Goal: Check status

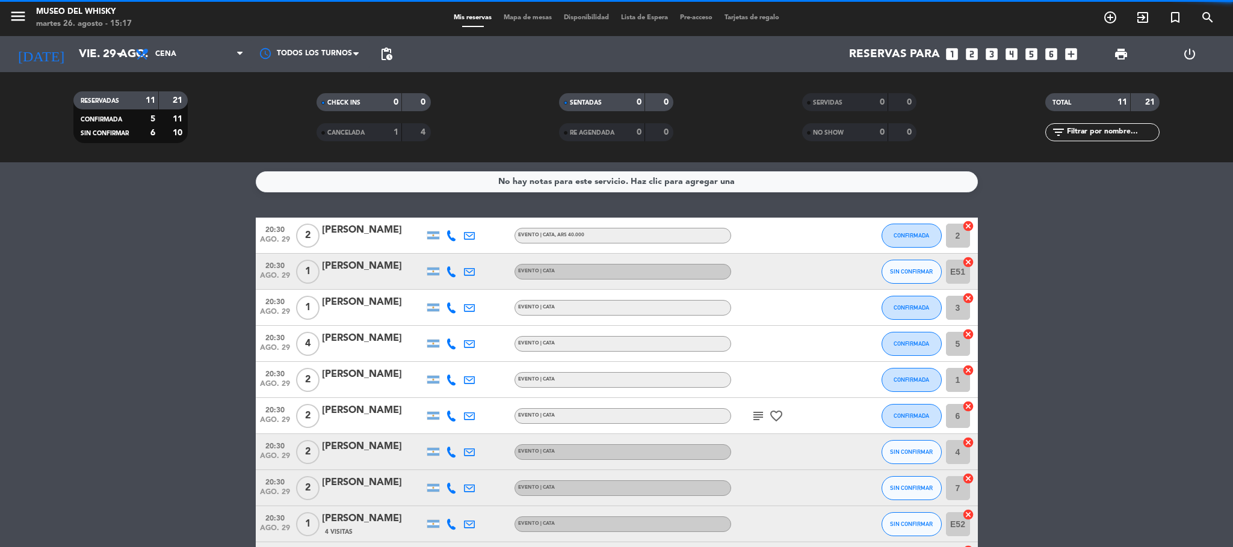
scroll to position [127, 0]
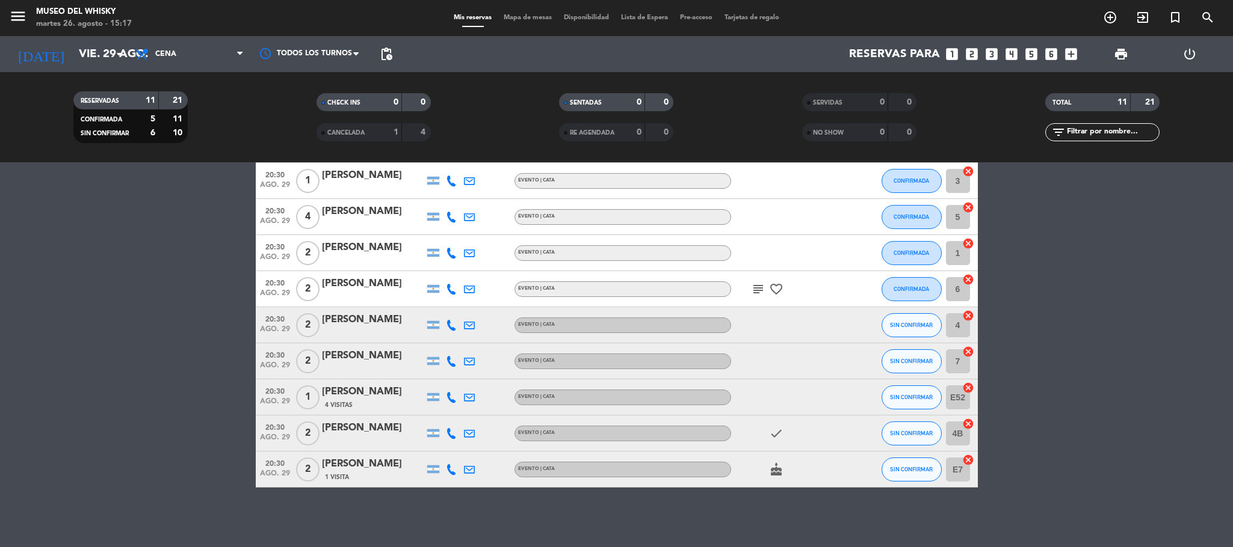
click at [365, 466] on div "[PERSON_NAME]" at bounding box center [373, 465] width 102 height 16
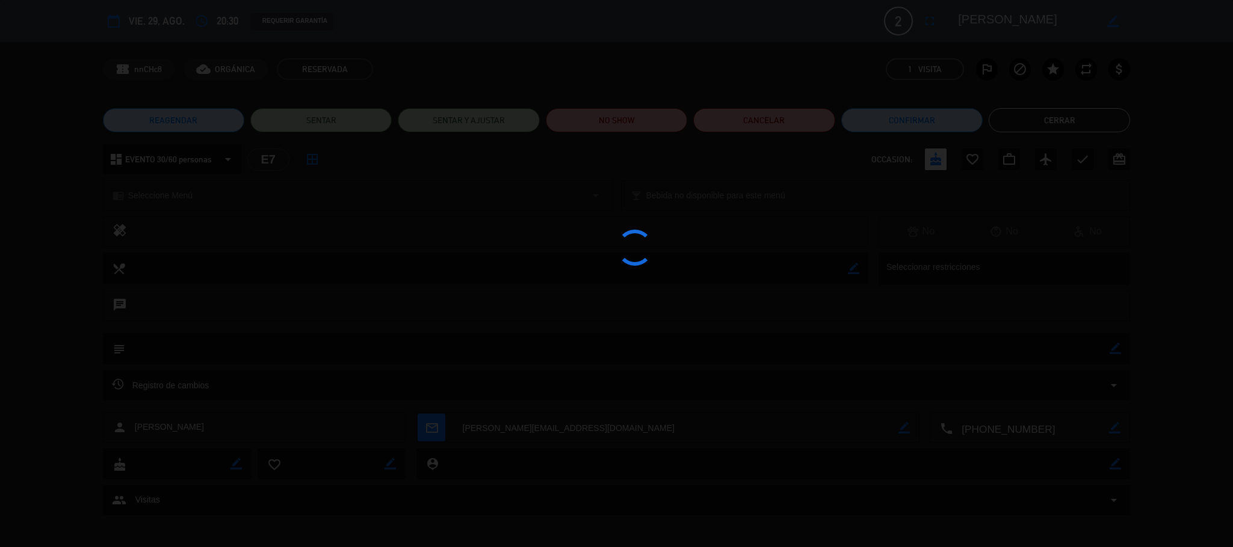
click at [1083, 135] on edit-booking-info-modal "calendar_today vie. 29, ago. access_time 20:30 REQUERIR GARANTÍA 2 [PERSON_NAME…" at bounding box center [616, 273] width 1233 height 547
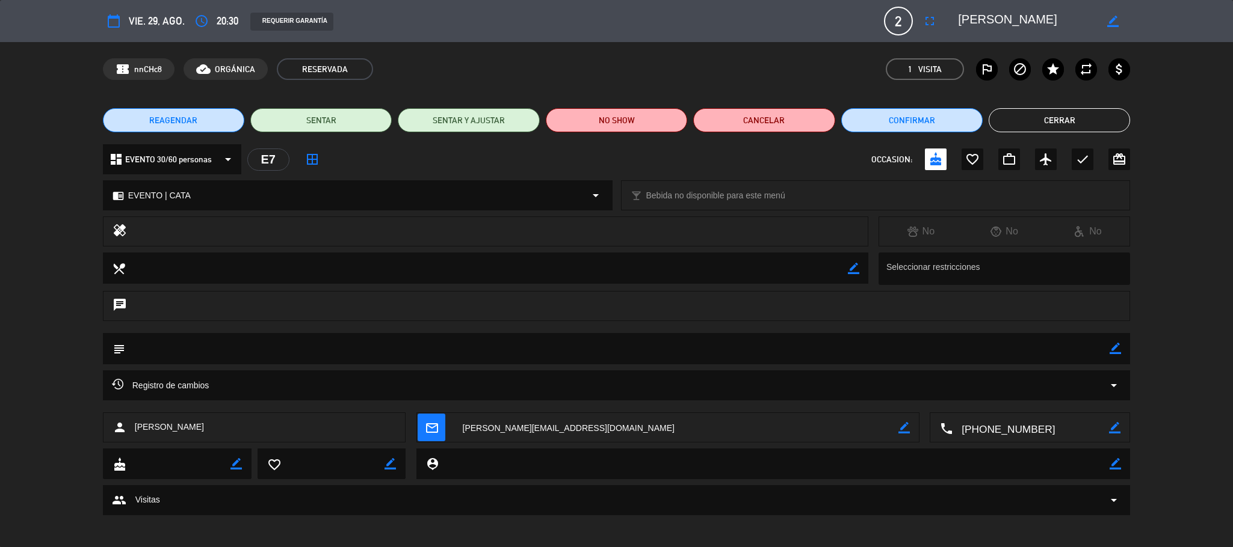
click at [1081, 126] on button "Cerrar" at bounding box center [1058, 120] width 141 height 24
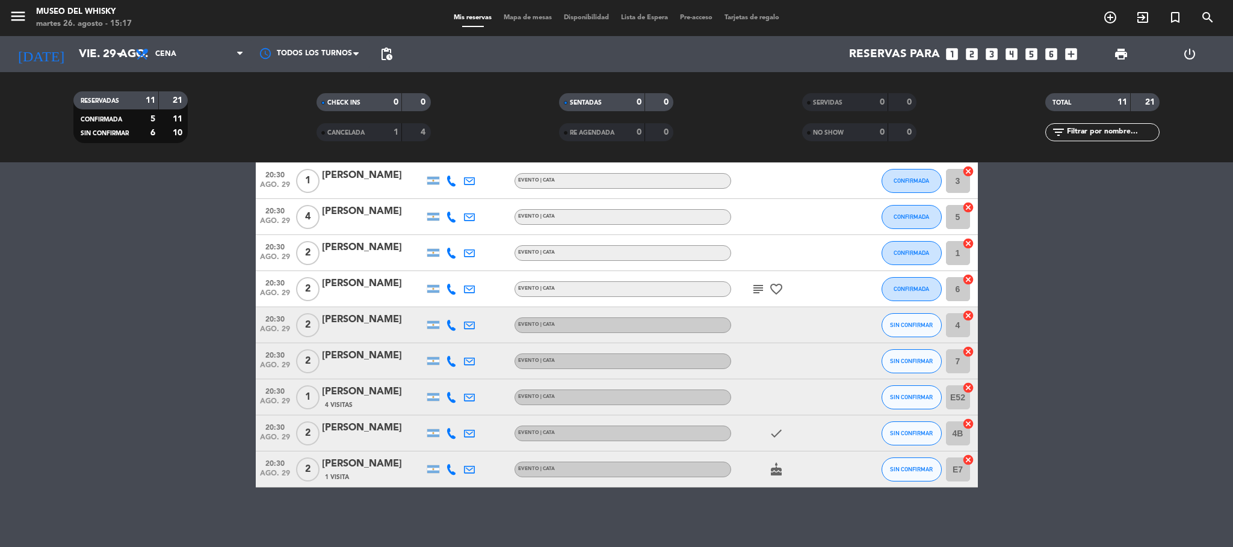
click at [467, 475] on div at bounding box center [469, 469] width 18 height 35
click at [472, 464] on icon at bounding box center [469, 469] width 11 height 11
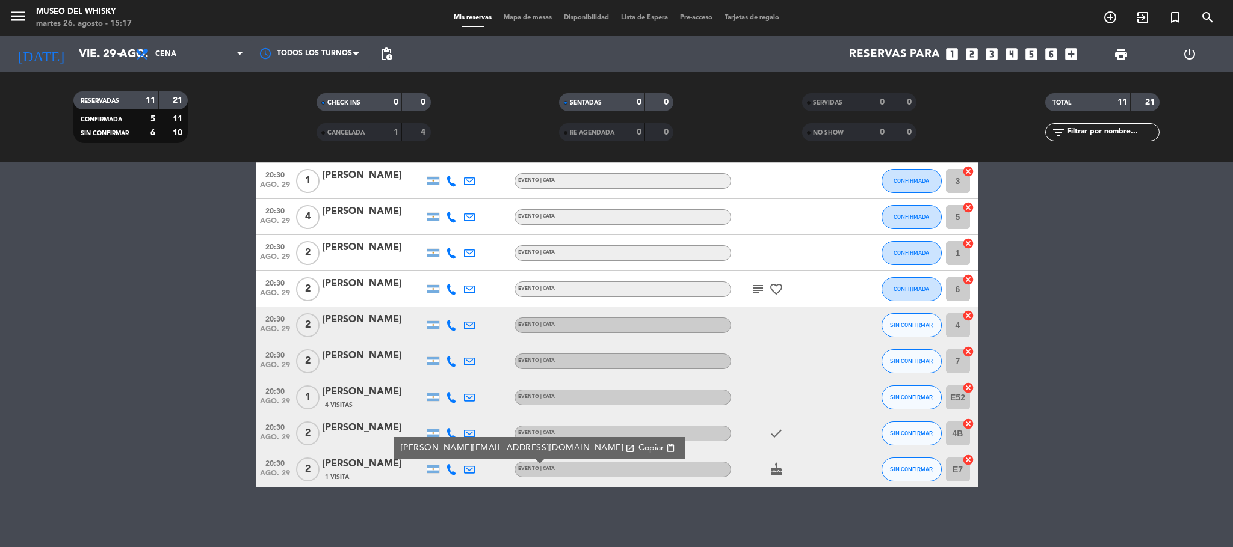
click at [463, 446] on link "[PERSON_NAME][EMAIL_ADDRESS][DOMAIN_NAME] open_in_new" at bounding box center [517, 449] width 235 height 14
click at [638, 449] on span "Copiar" at bounding box center [650, 448] width 25 height 13
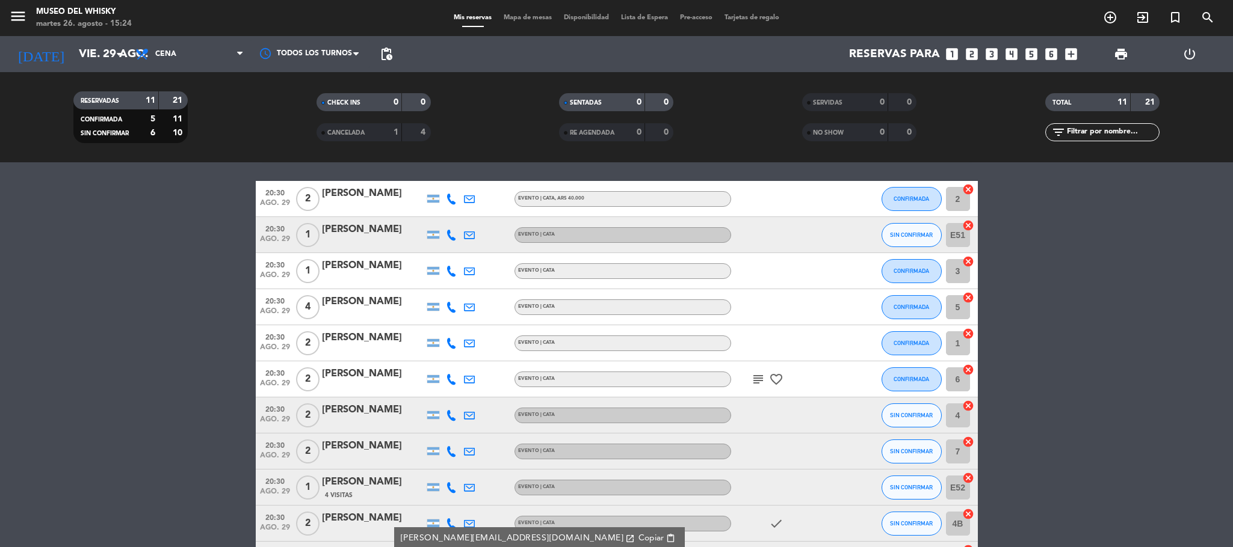
click at [353, 228] on div "[PERSON_NAME]" at bounding box center [373, 230] width 102 height 16
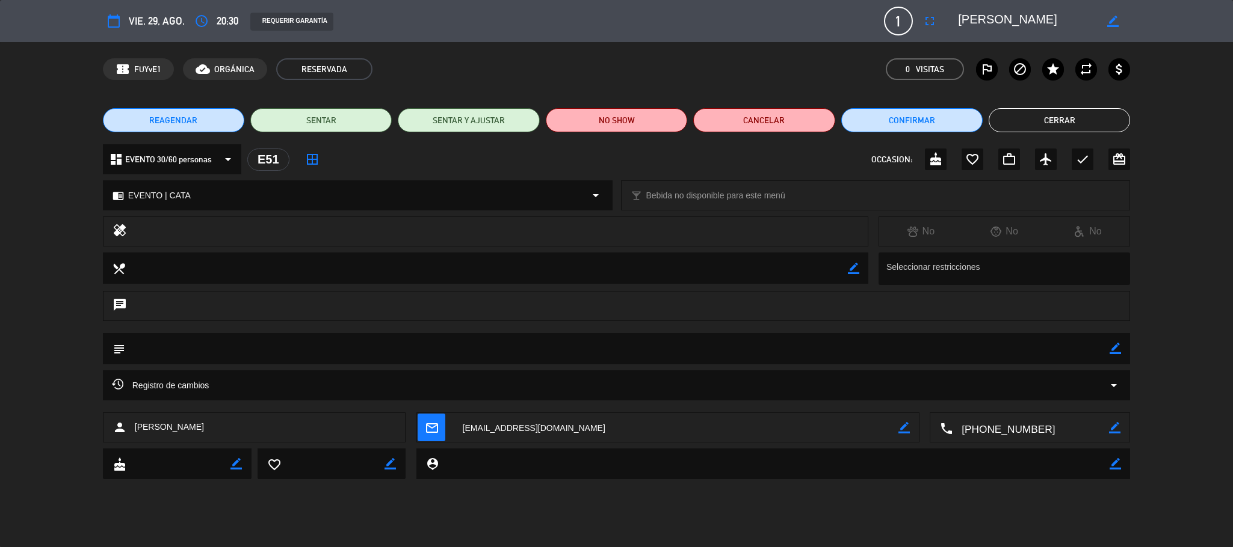
click at [1011, 123] on button "Cerrar" at bounding box center [1058, 120] width 141 height 24
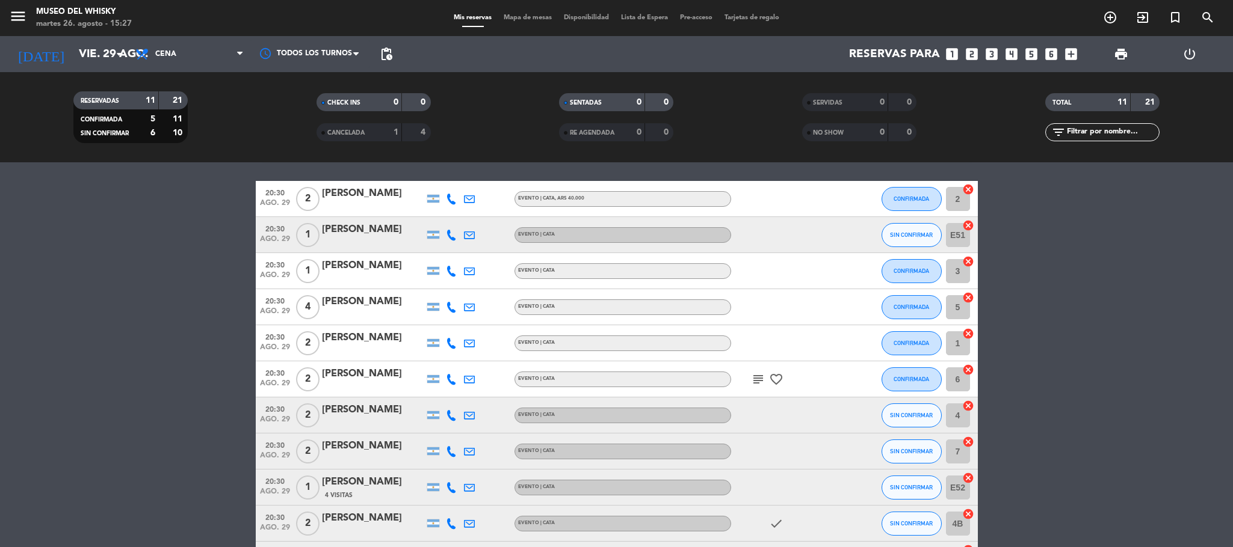
scroll to position [127, 0]
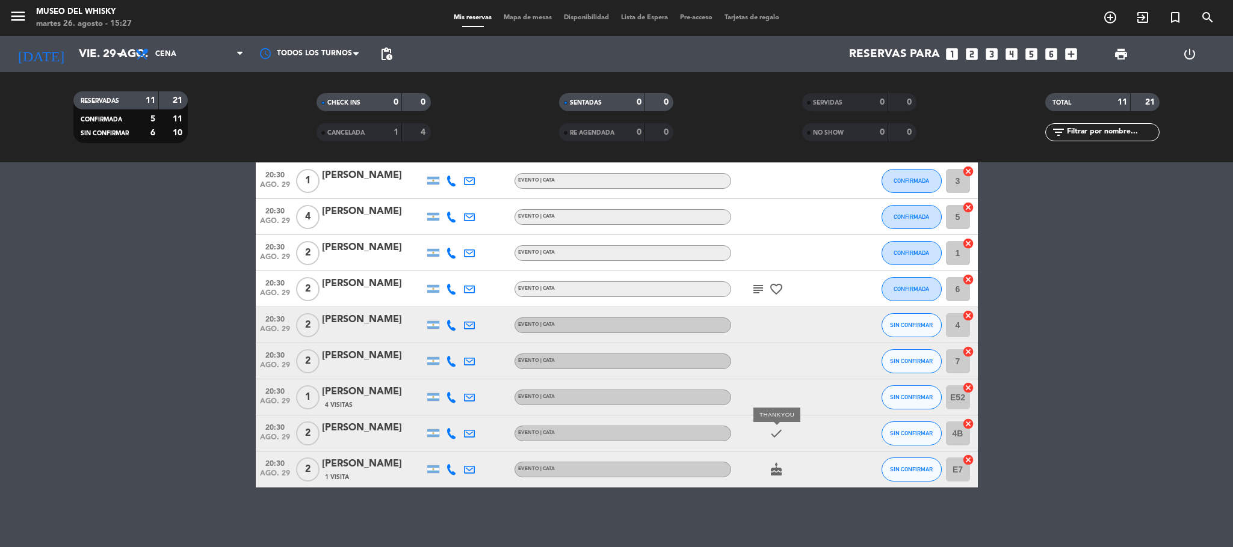
click at [769, 435] on icon "check" at bounding box center [776, 434] width 14 height 14
click at [769, 439] on icon "check" at bounding box center [776, 434] width 14 height 14
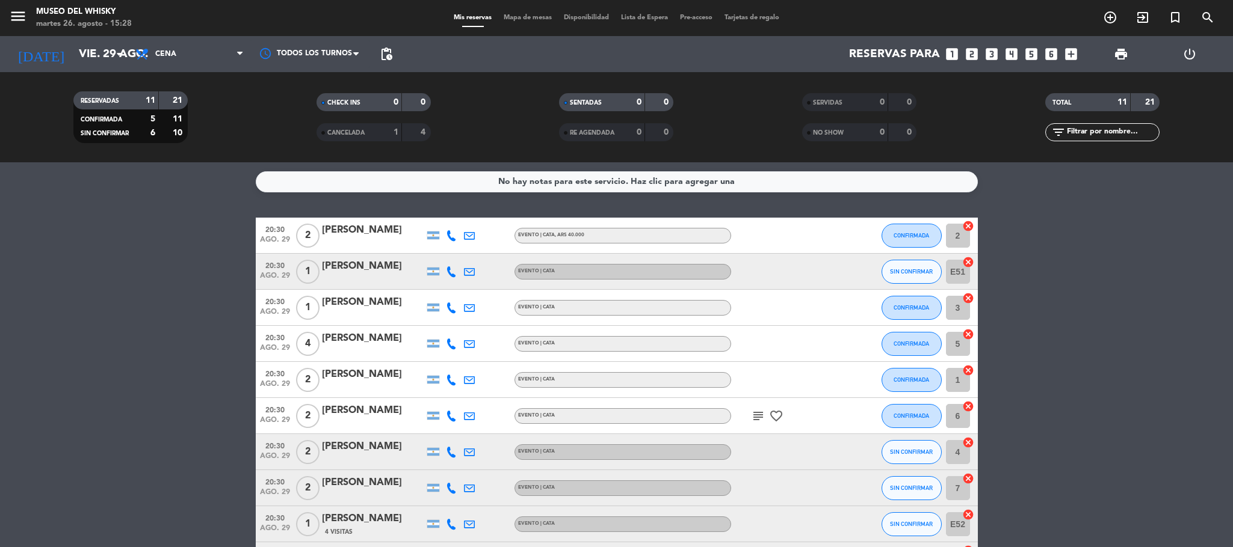
click at [755, 414] on icon "subject" at bounding box center [758, 416] width 14 height 14
click at [146, 381] on bookings-row "20:30 [DATE] 2 [PERSON_NAME] EVENTO | CATA , ARS 40.000 CONFIRMADA 2 cancel 20:…" at bounding box center [616, 416] width 1233 height 397
click at [206, 473] on bookings-row "20:30 [DATE] 2 [PERSON_NAME] EVENTO | CATA , ARS 40.000 CONFIRMADA 2 cancel 20:…" at bounding box center [616, 416] width 1233 height 397
click at [905, 495] on button "SIN CONFIRMAR" at bounding box center [911, 488] width 60 height 24
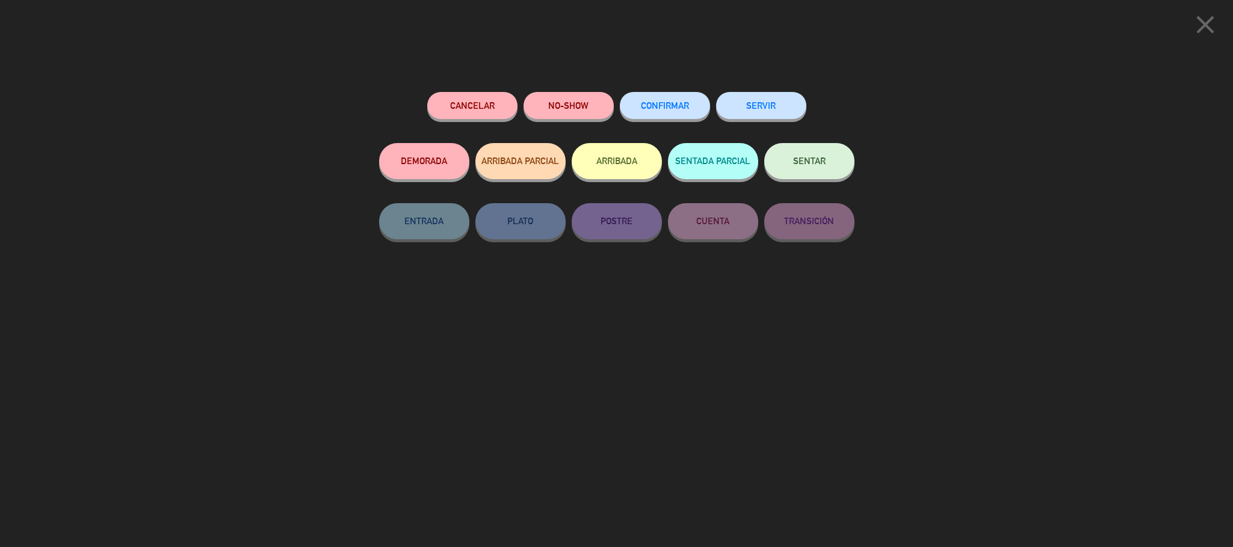
click at [664, 100] on button "CONFIRMAR" at bounding box center [665, 105] width 90 height 27
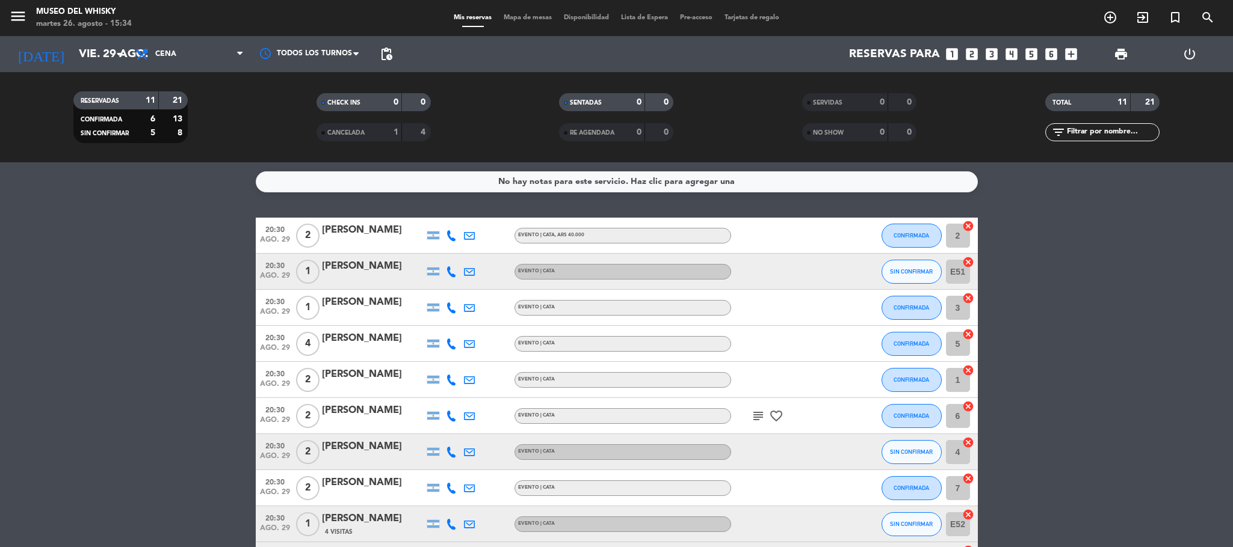
scroll to position [127, 0]
